Goal: Task Accomplishment & Management: Use online tool/utility

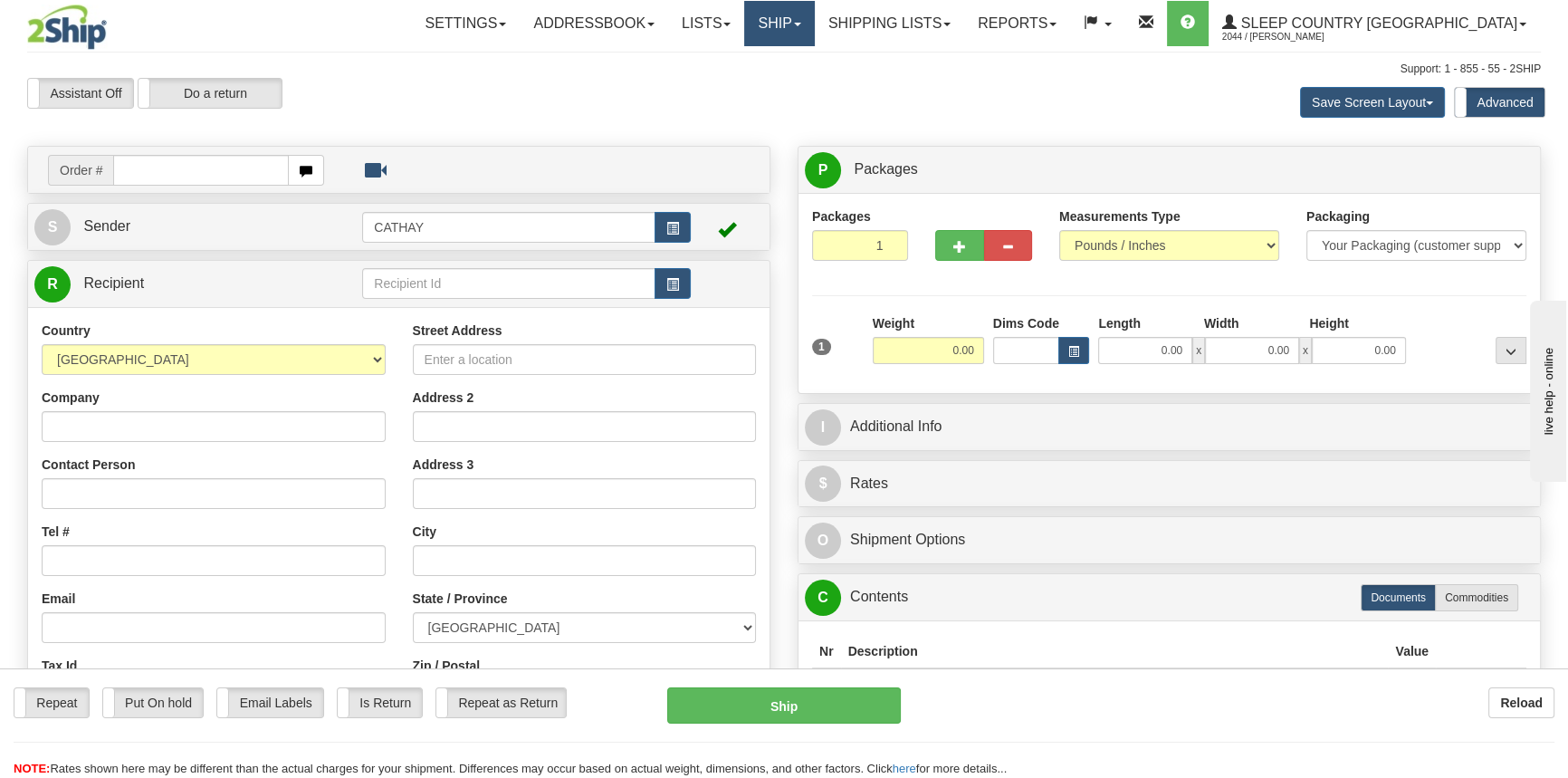
click at [814, 24] on link "Ship" at bounding box center [779, 23] width 70 height 45
click at [796, 88] on span "OnHold / Order Queue" at bounding box center [732, 87] width 127 height 15
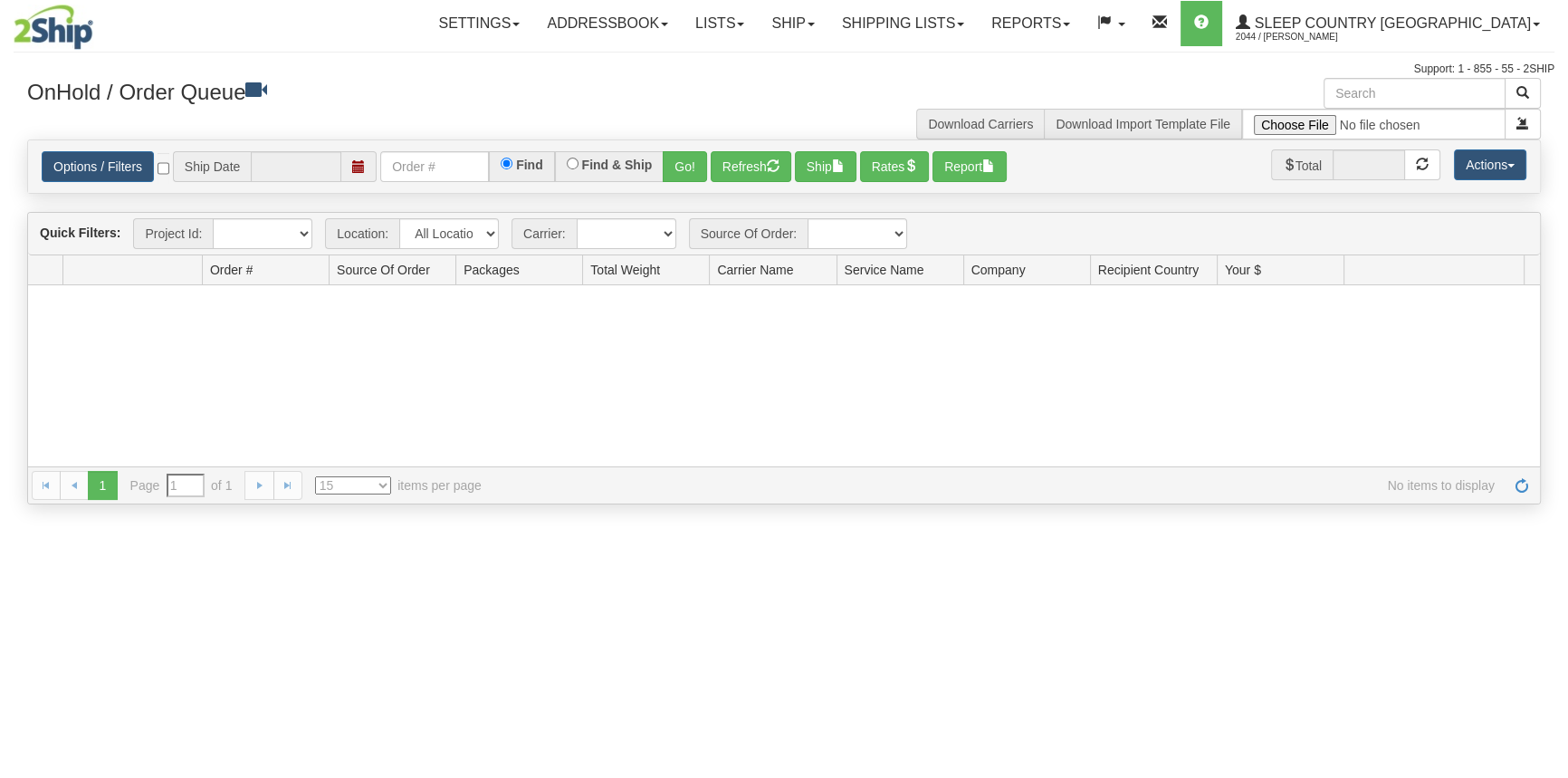
type input "[DATE]"
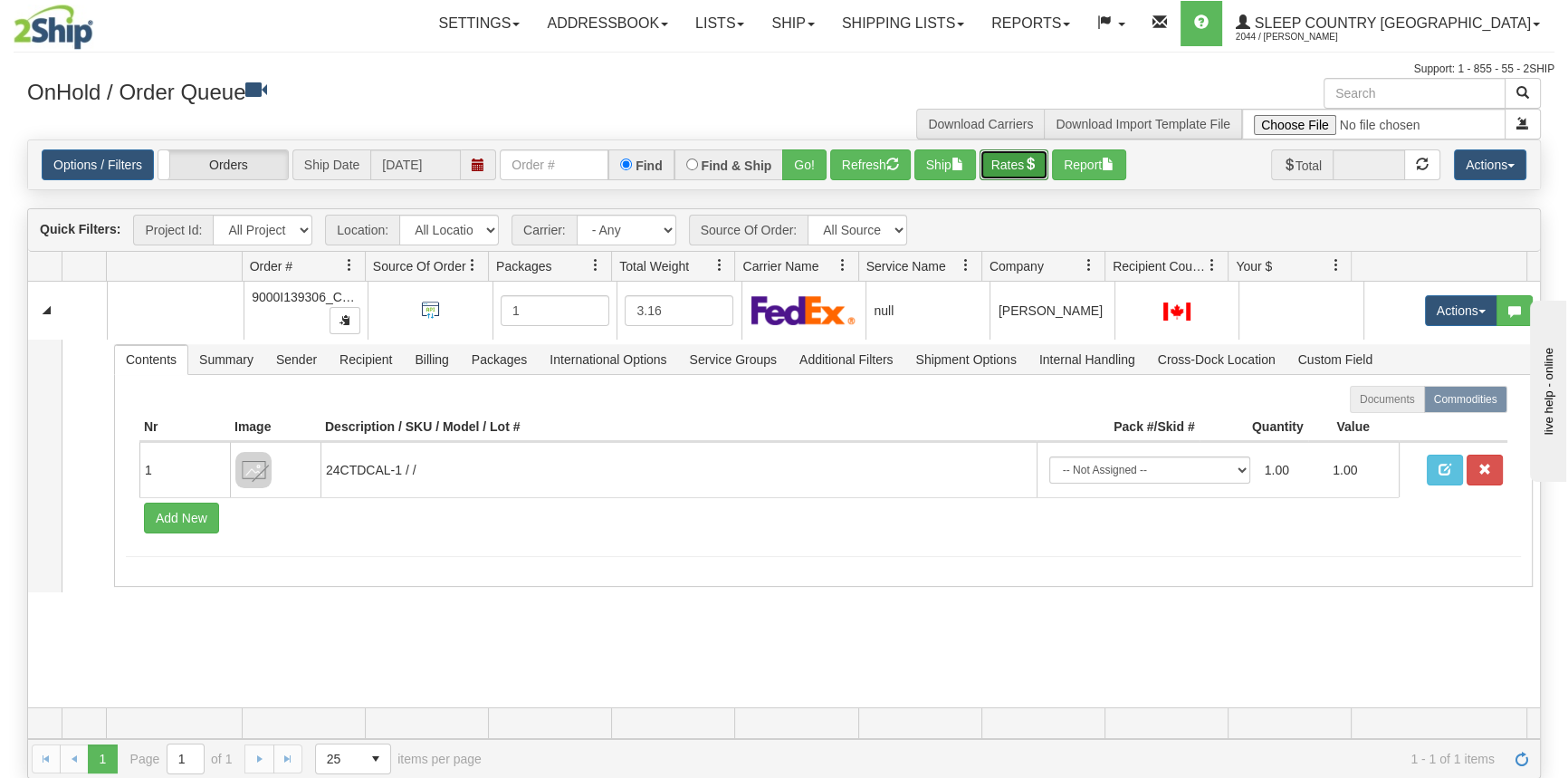
click at [1032, 159] on button "Rates" at bounding box center [1015, 164] width 70 height 30
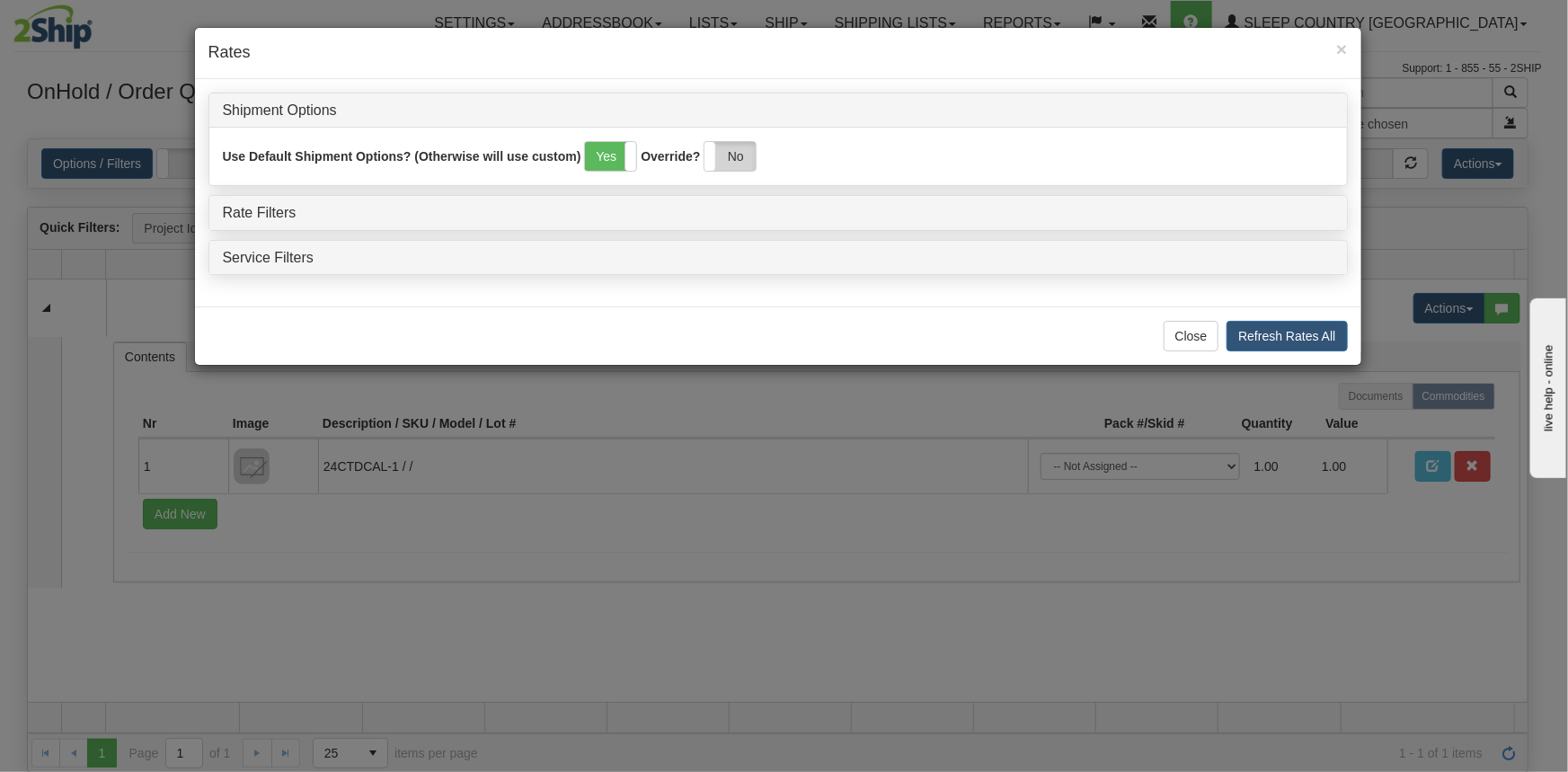
click at [736, 151] on label "No" at bounding box center [730, 155] width 51 height 28
click at [280, 209] on link "Rate Filters" at bounding box center [260, 212] width 74 height 16
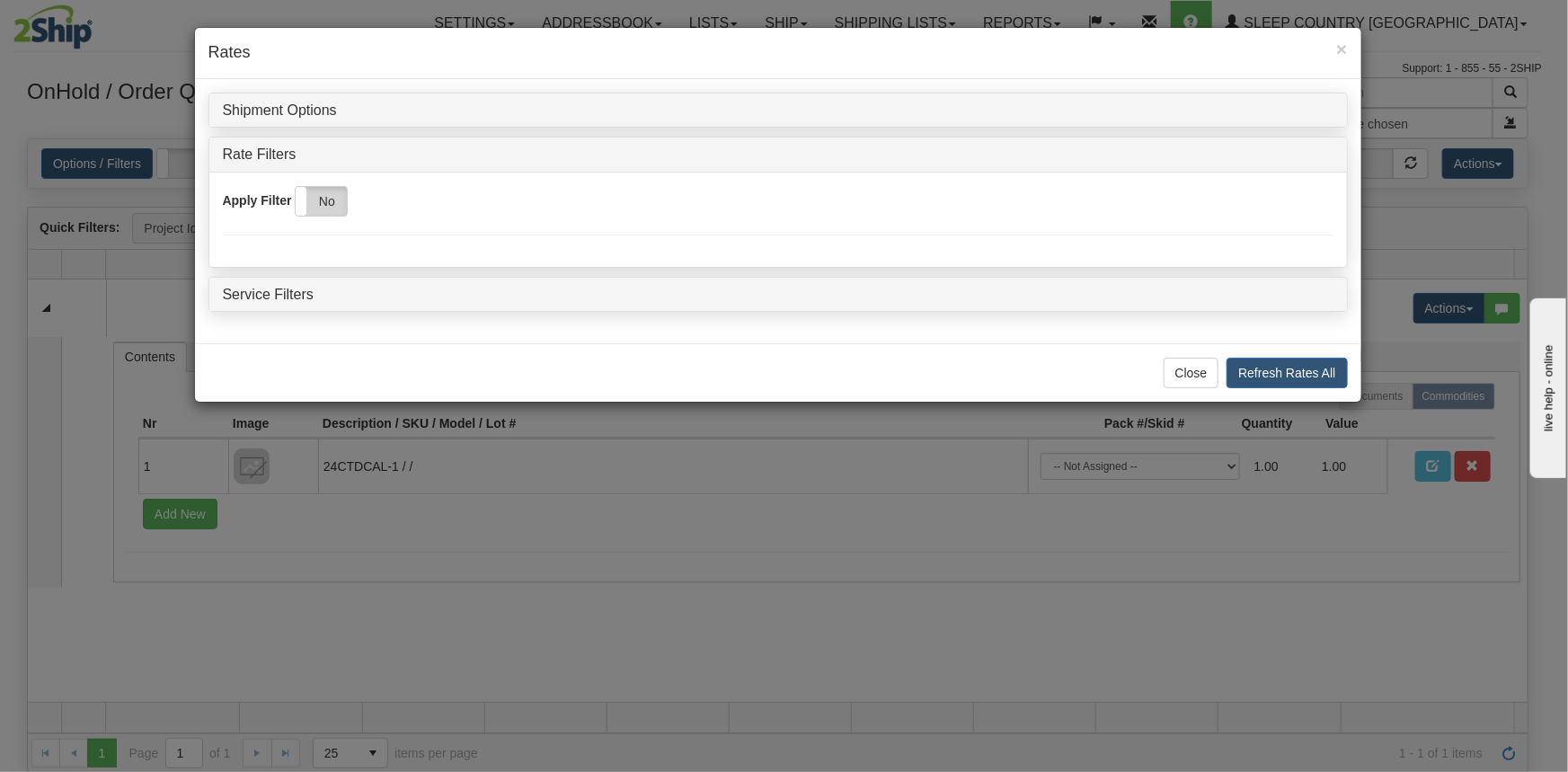
click at [329, 210] on label "No" at bounding box center [321, 200] width 51 height 28
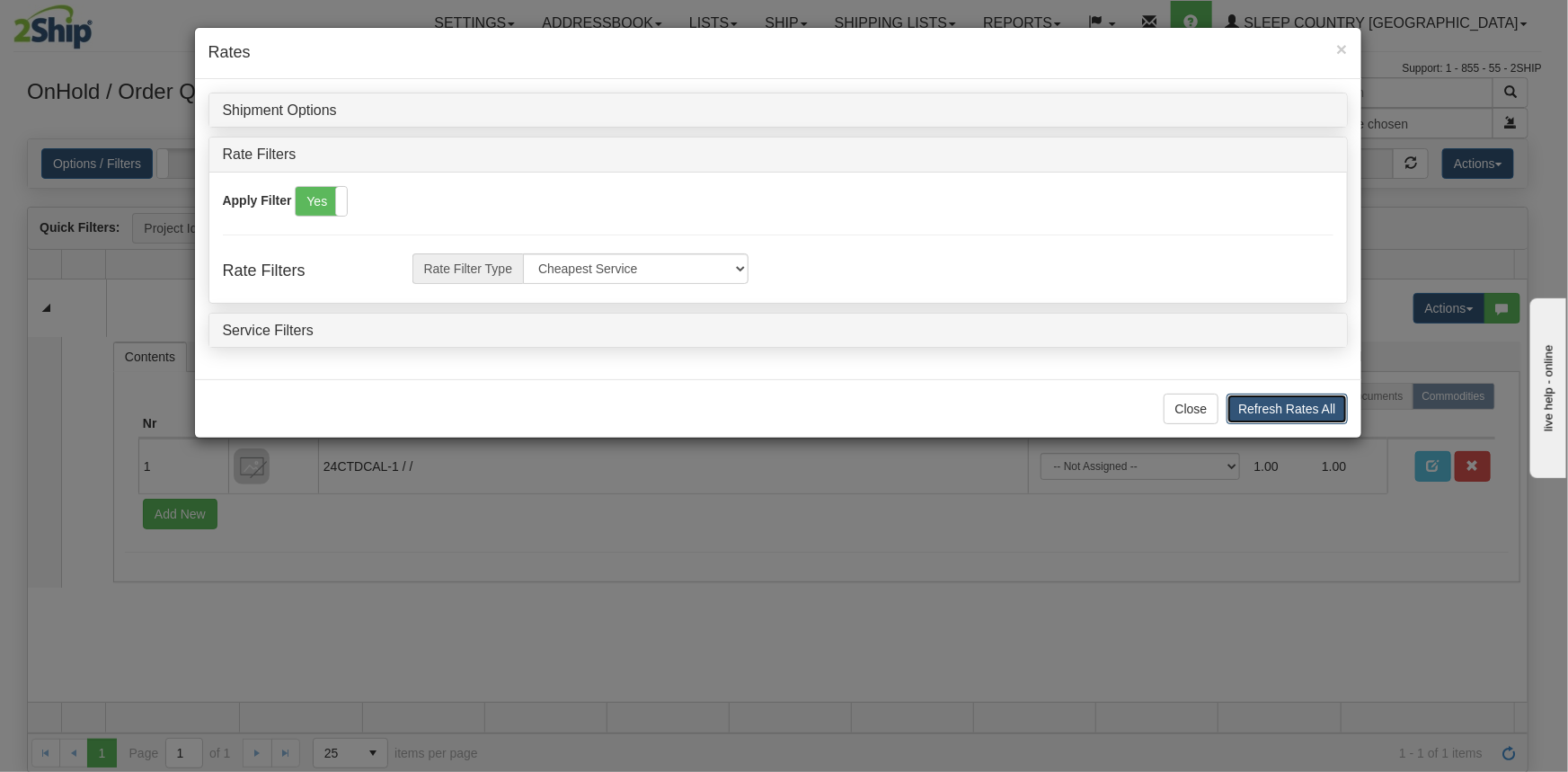
click at [1297, 421] on button "Refresh Rates All" at bounding box center [1286, 408] width 121 height 30
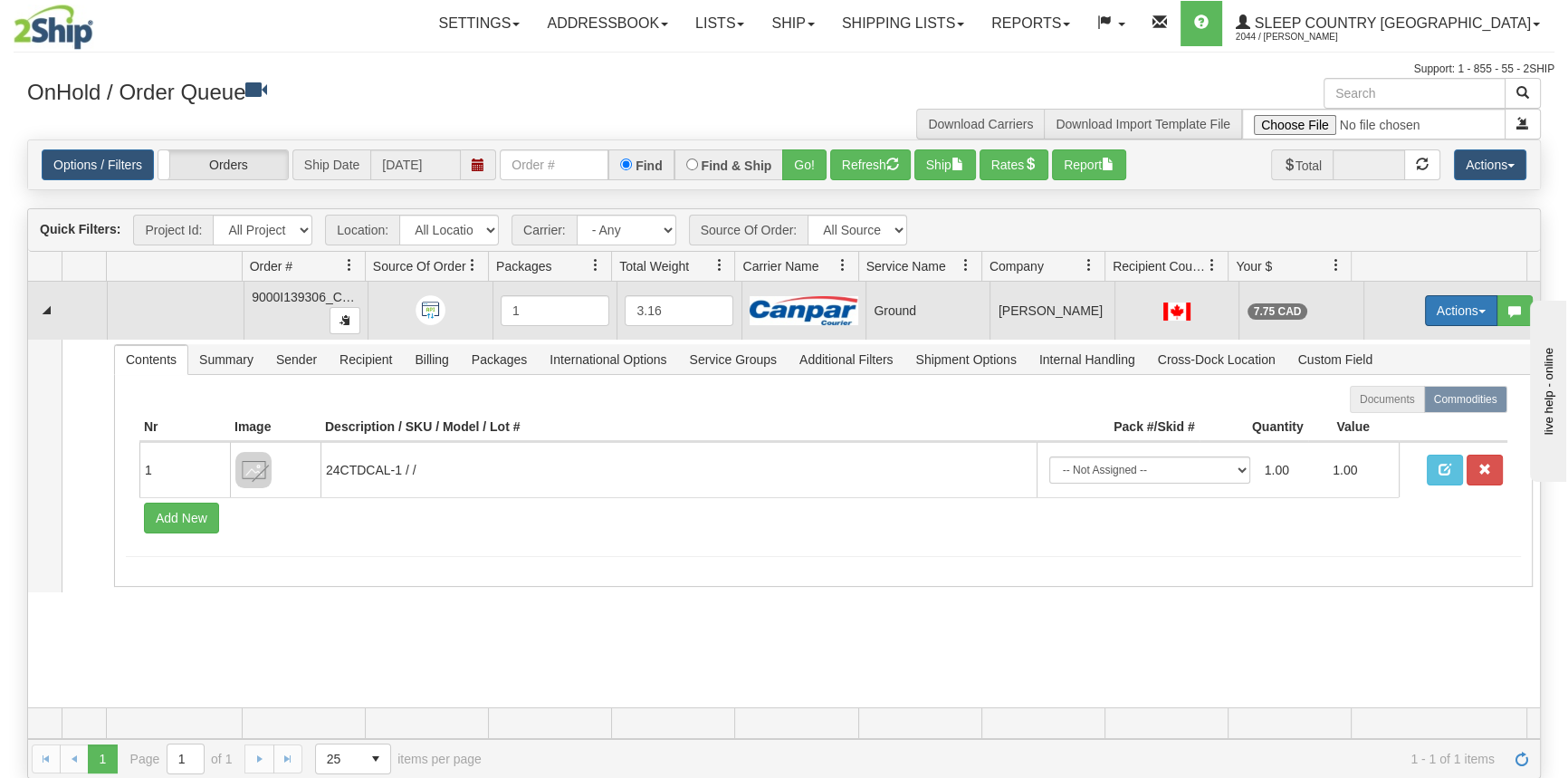
click at [1436, 324] on button "Actions" at bounding box center [1461, 310] width 73 height 30
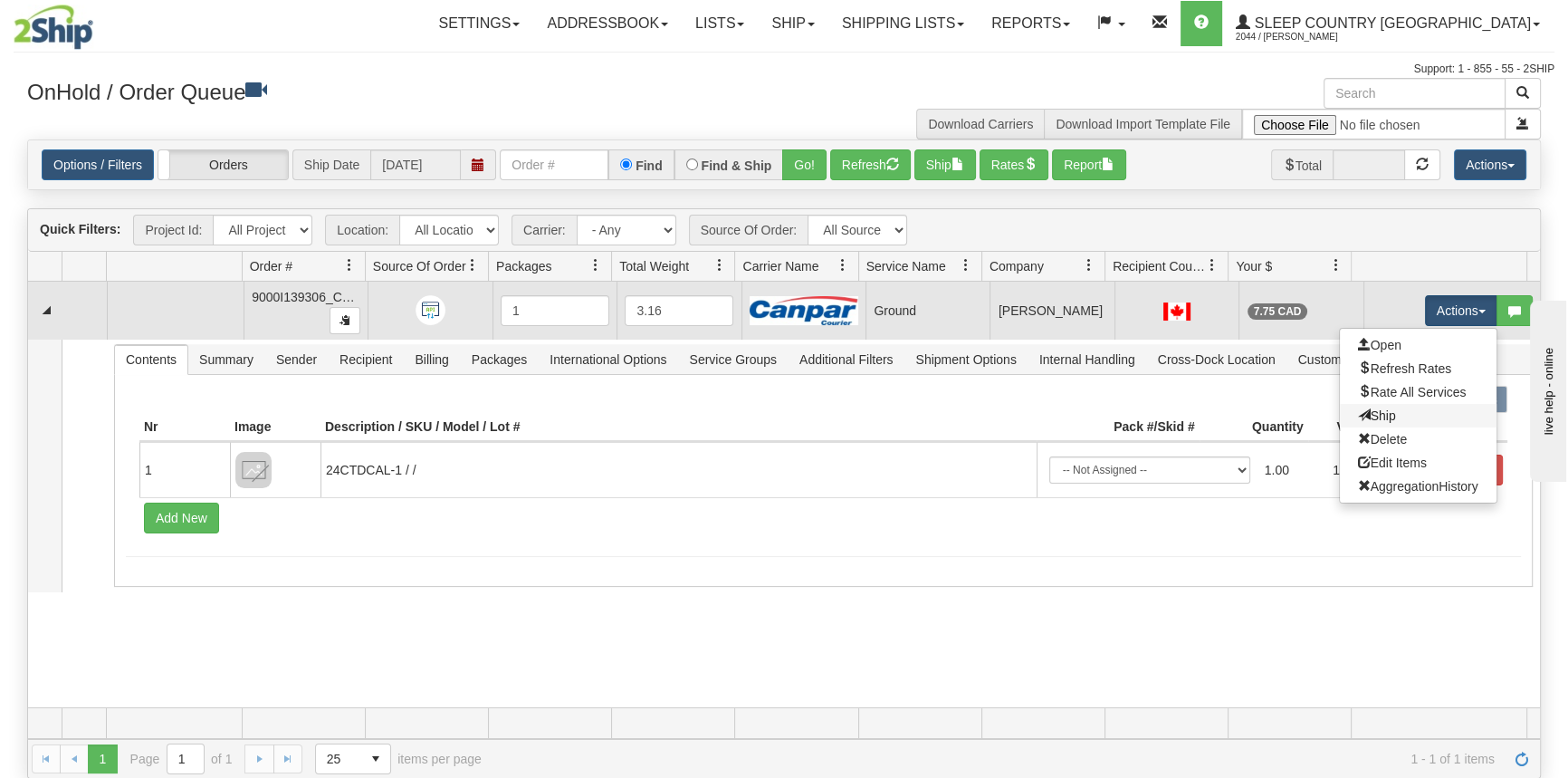
click at [1408, 412] on link "Ship" at bounding box center [1418, 416] width 157 height 24
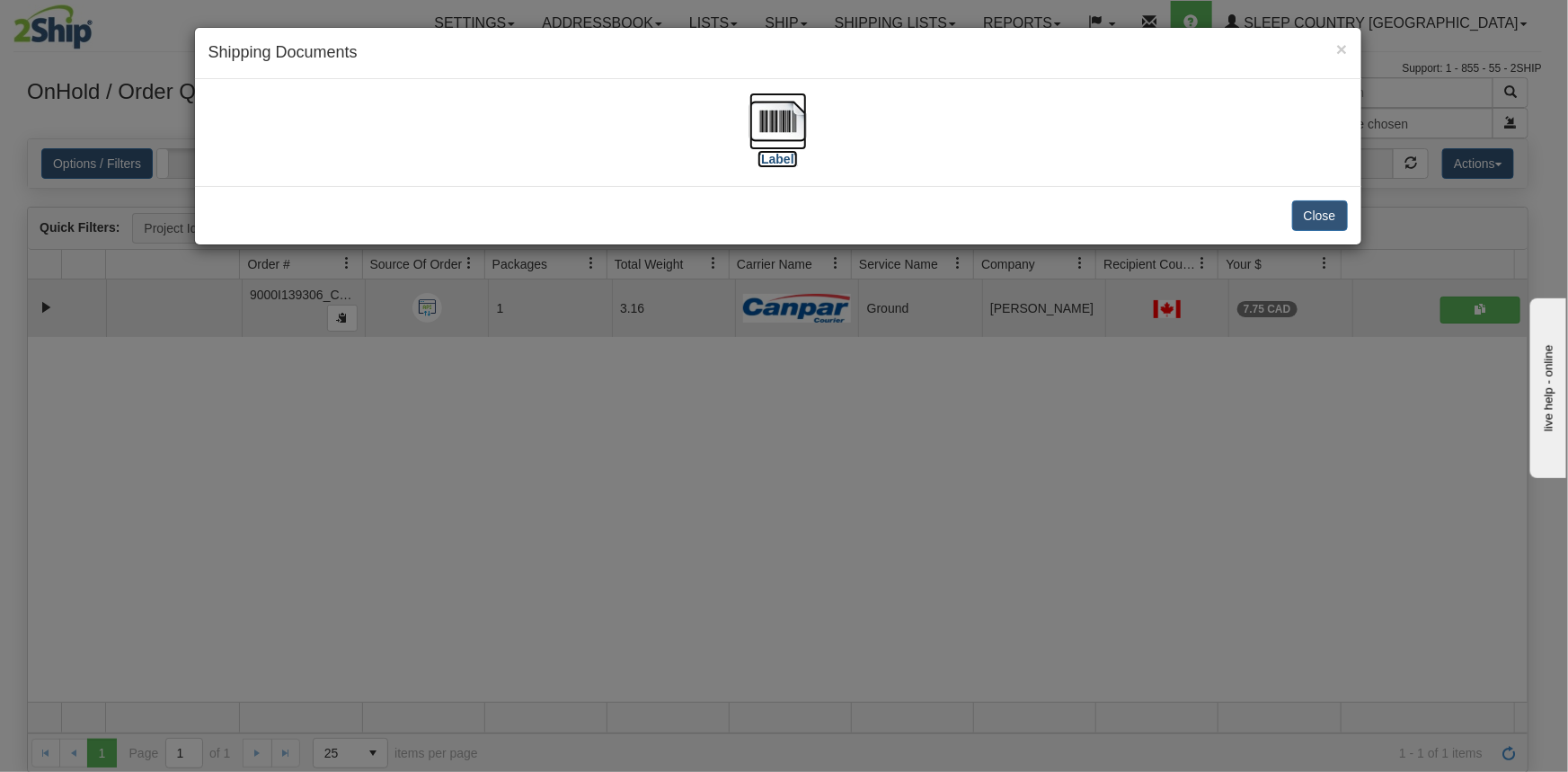
click at [772, 153] on label "[Label]" at bounding box center [778, 159] width 41 height 18
click at [1337, 224] on button "Close" at bounding box center [1319, 215] width 56 height 30
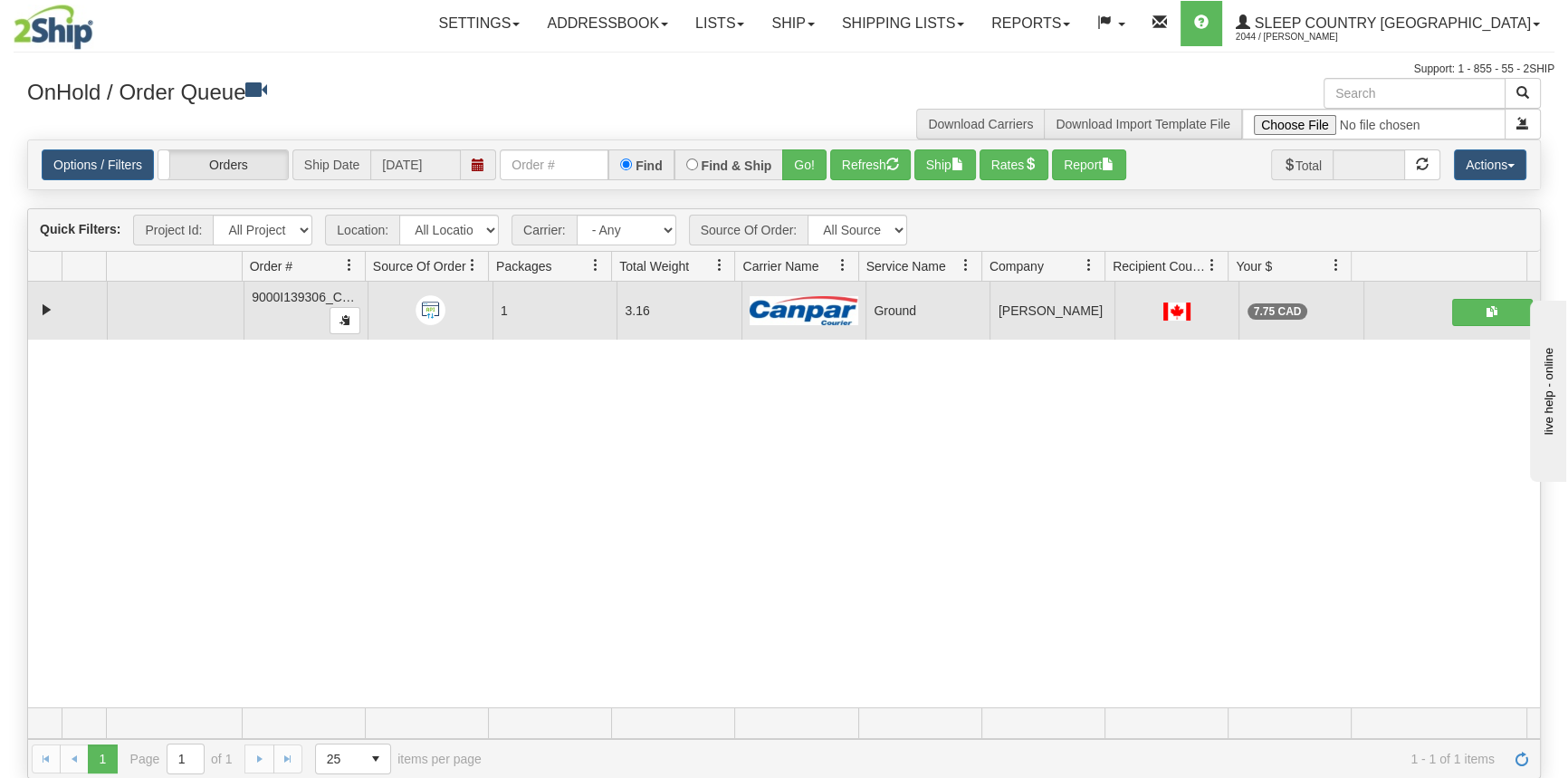
drag, startPoint x: 1216, startPoint y: 523, endPoint x: 1208, endPoint y: 439, distance: 84.4
click at [1216, 523] on div "31697597 CATH 91306244 91306259 9000I139306_CATH 1 3.16 Ground Shipping departm…" at bounding box center [784, 494] width 1512 height 426
